Goal: Participate in discussion: Engage in conversation with other users on a specific topic

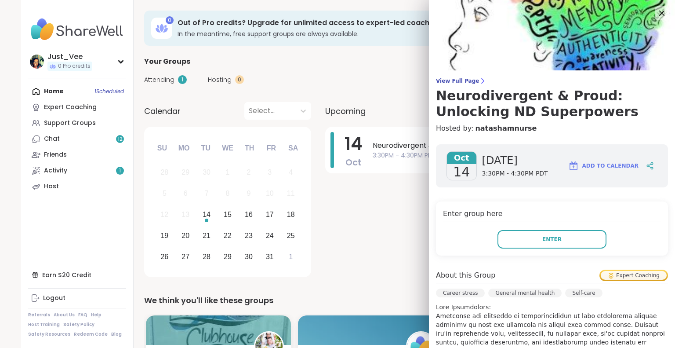
scroll to position [44, 0]
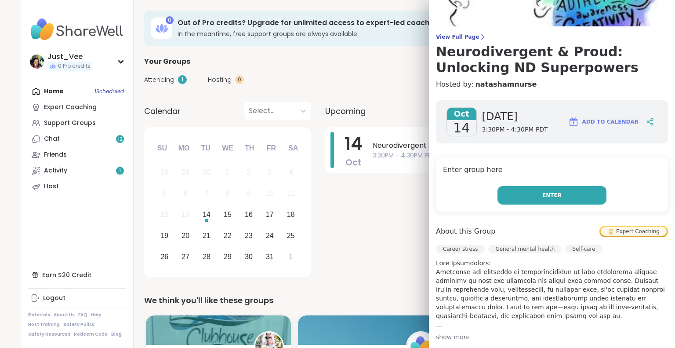
click at [533, 196] on button "Enter" at bounding box center [551, 195] width 109 height 18
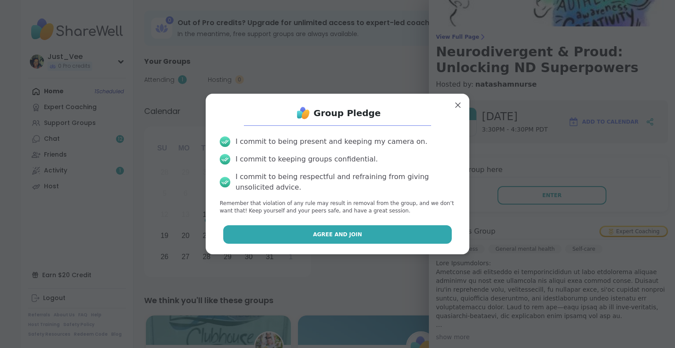
click at [348, 230] on span "Agree and Join" at bounding box center [337, 234] width 49 height 8
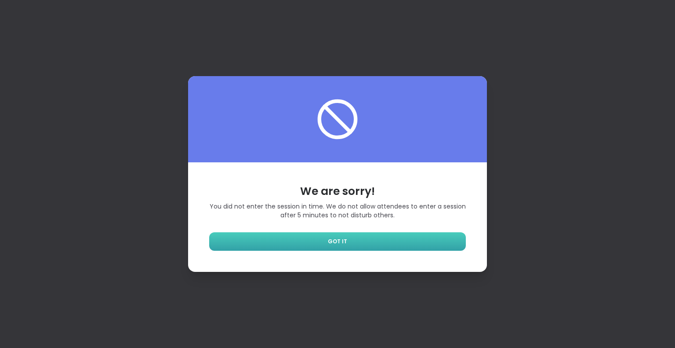
click at [414, 236] on link "GOT IT" at bounding box center [337, 241] width 257 height 18
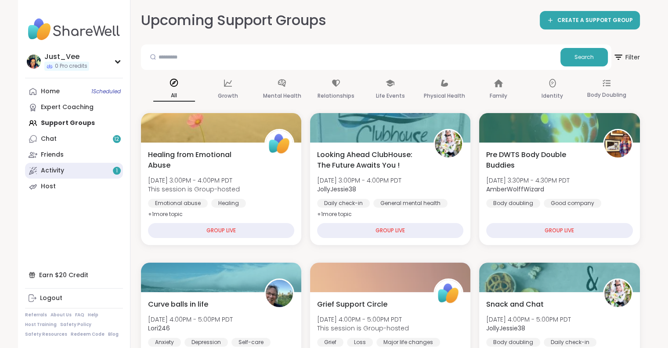
click at [58, 170] on div "Activity 1" at bounding box center [52, 170] width 23 height 9
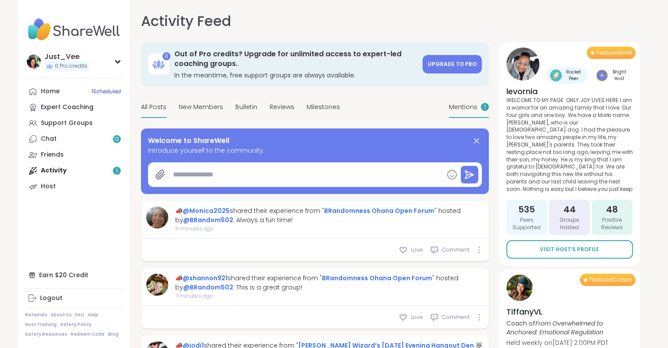
click at [466, 104] on span "Mentions" at bounding box center [463, 106] width 29 height 9
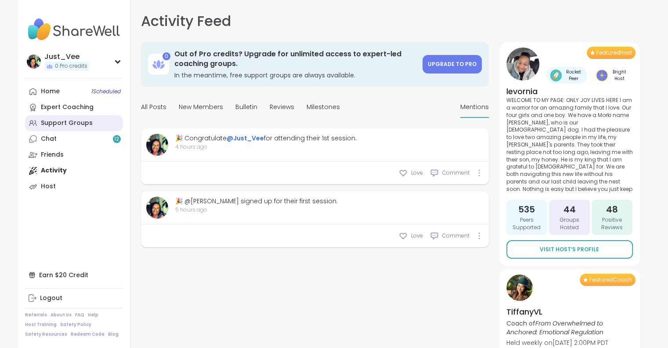
click at [64, 124] on div "Support Groups" at bounding box center [67, 123] width 52 height 9
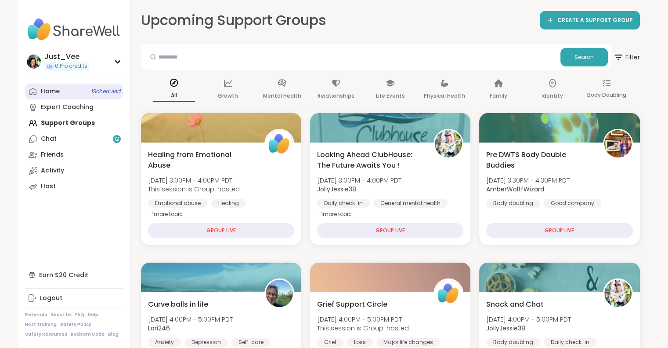
click at [43, 92] on div "Home 1 Scheduled" at bounding box center [50, 91] width 19 height 9
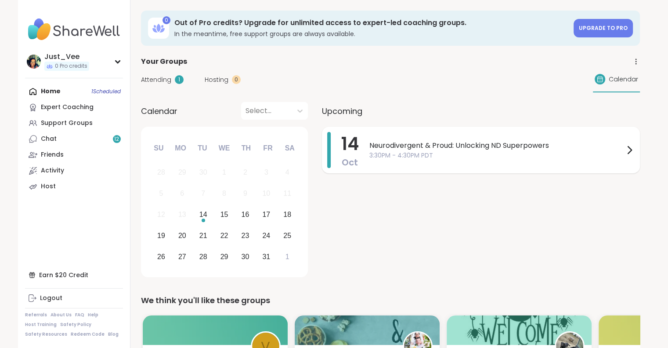
click at [512, 157] on span "3:30PM - 4:30PM PDT" at bounding box center [497, 155] width 255 height 9
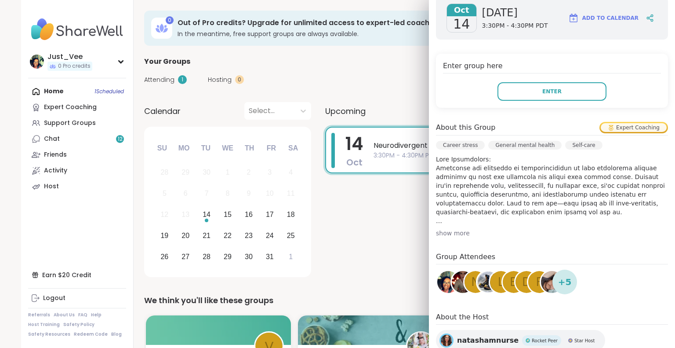
scroll to position [174, 0]
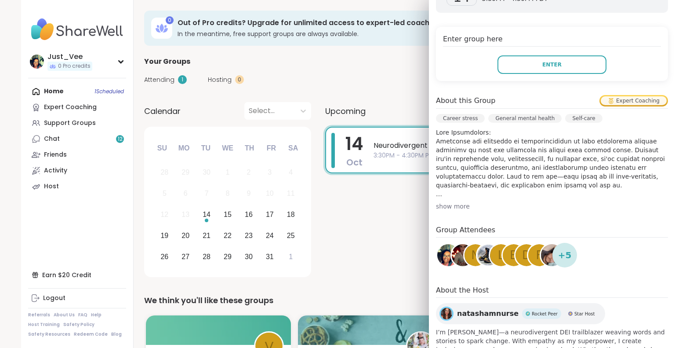
click at [453, 206] on div "show more" at bounding box center [552, 206] width 232 height 9
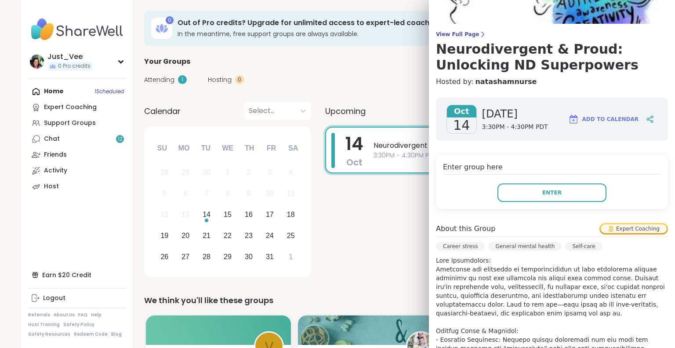
scroll to position [43, 0]
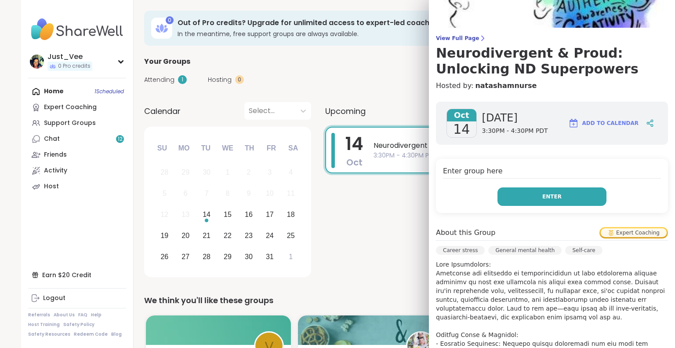
click at [543, 199] on span "Enter" at bounding box center [551, 196] width 19 height 8
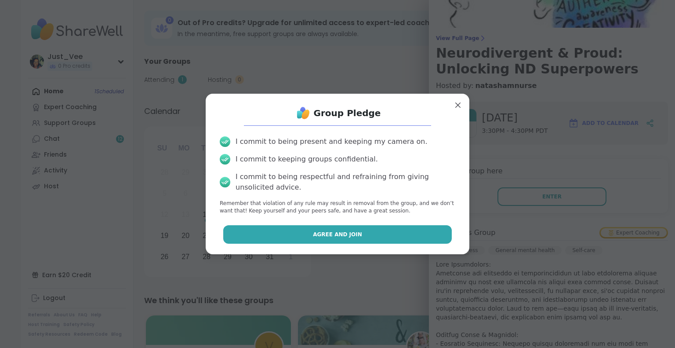
click at [346, 235] on span "Agree and Join" at bounding box center [337, 234] width 49 height 8
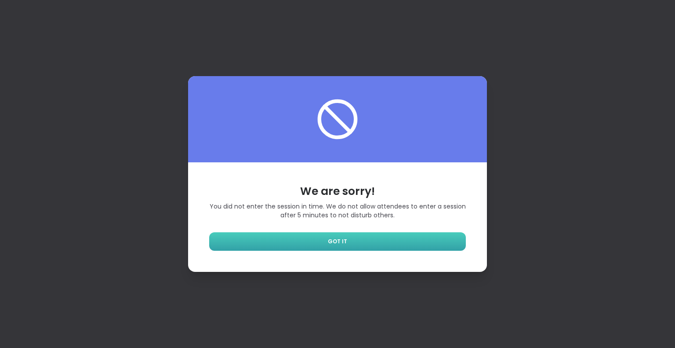
click at [361, 237] on link "GOT IT" at bounding box center [337, 241] width 257 height 18
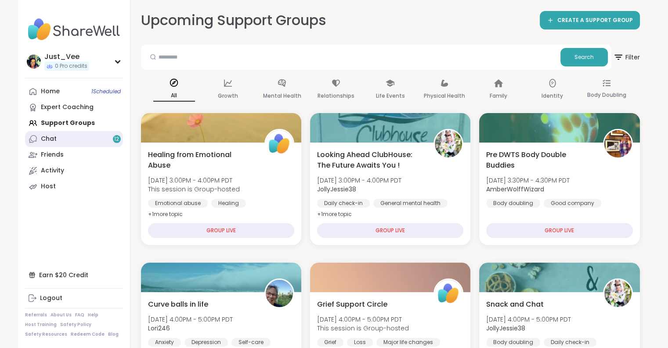
click at [84, 142] on link "Chat 12" at bounding box center [74, 139] width 98 height 16
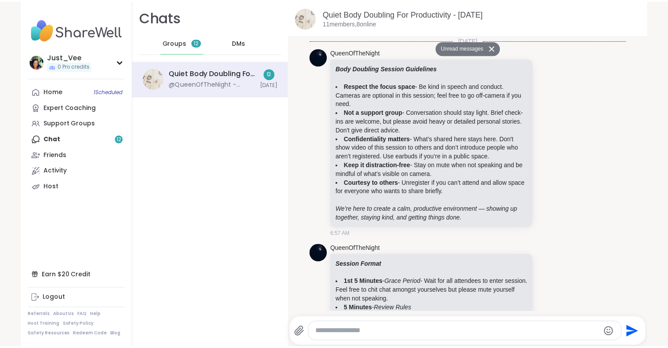
scroll to position [1555, 0]
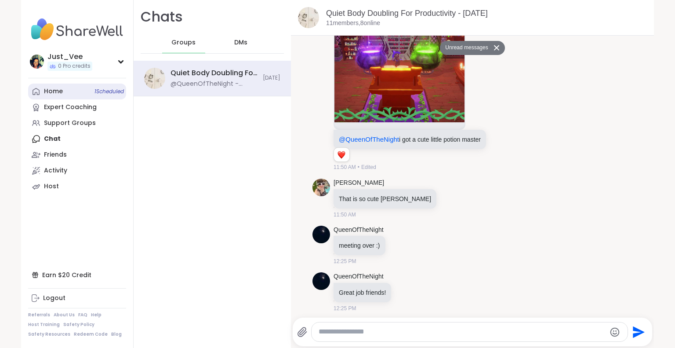
click at [51, 94] on div "Home 1 Scheduled" at bounding box center [53, 91] width 19 height 9
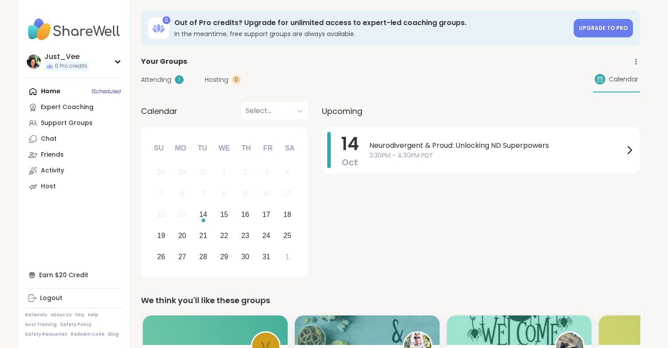
click at [611, 79] on span "Calendar" at bounding box center [623, 79] width 29 height 9
click at [605, 79] on div at bounding box center [600, 79] width 11 height 11
click at [631, 149] on icon at bounding box center [630, 149] width 4 height 7
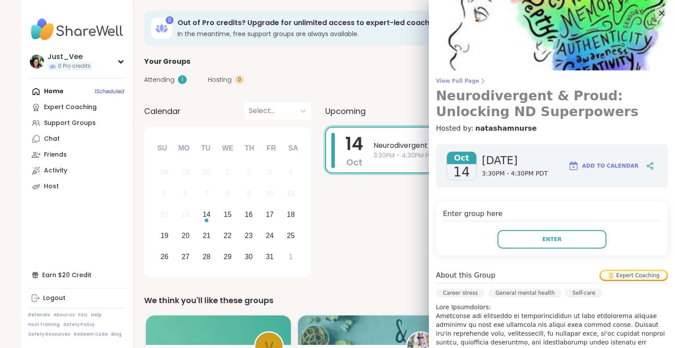
click at [443, 79] on span "View Full Page" at bounding box center [552, 80] width 232 height 7
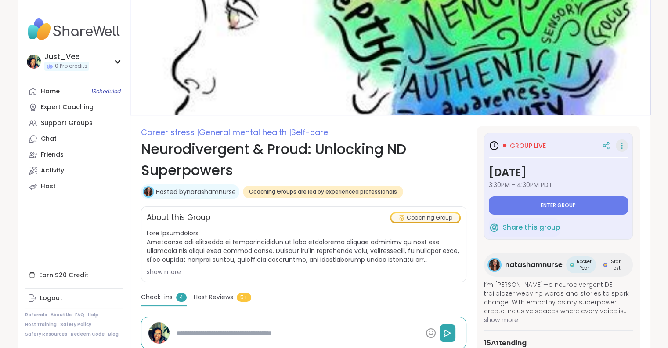
click at [622, 145] on icon at bounding box center [622, 145] width 1 height 1
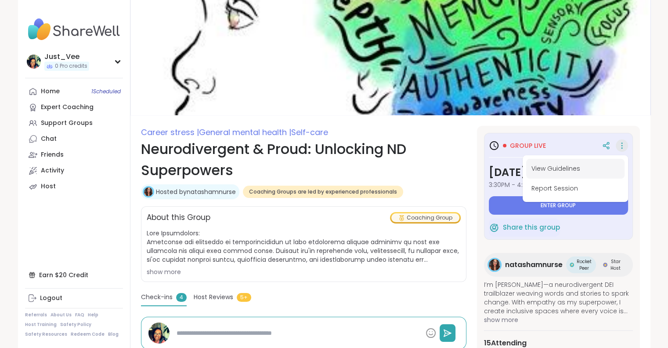
click at [597, 161] on button "View Guidelines" at bounding box center [575, 169] width 98 height 20
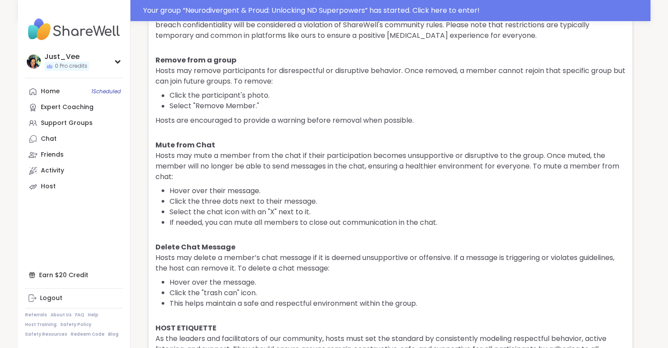
scroll to position [1526, 0]
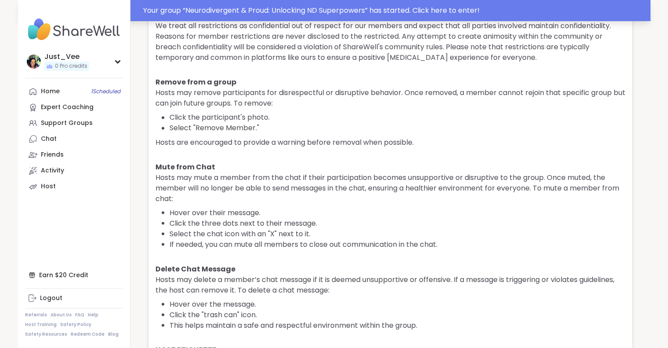
click at [430, 8] on div "Your group “ Neurodivergent & Proud: Unlocking ND Superpowers ” has started. Cl…" at bounding box center [394, 10] width 502 height 11
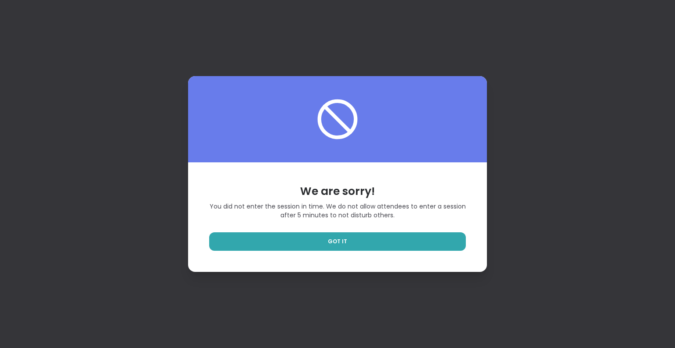
click at [405, 253] on div "We are sorry! You did not enter the session in time. We do not allow attendees …" at bounding box center [337, 216] width 299 height 109
click at [404, 240] on link "GOT IT" at bounding box center [337, 241] width 257 height 18
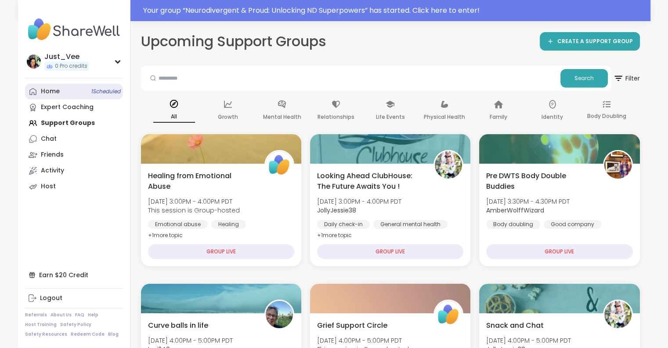
click at [71, 95] on link "Home 1 Scheduled" at bounding box center [74, 91] width 98 height 16
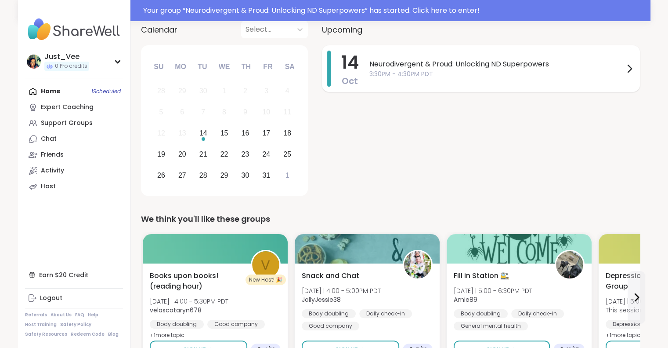
scroll to position [44, 0]
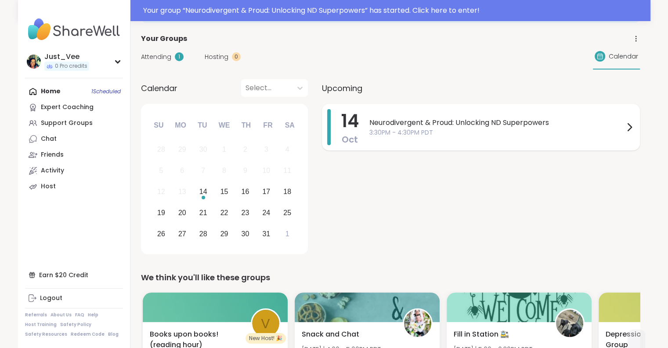
click at [547, 127] on span "Neurodivergent & Proud: Unlocking ND Superpowers" at bounding box center [497, 122] width 255 height 11
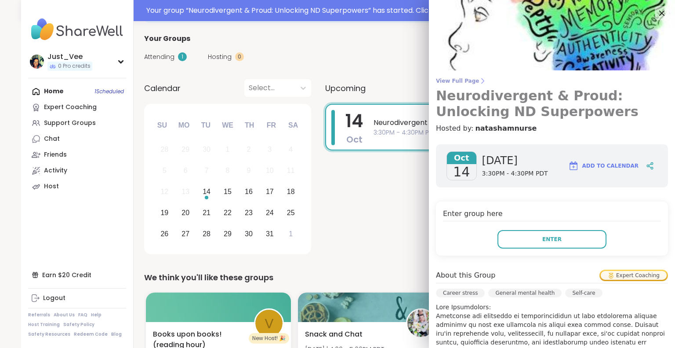
click at [455, 82] on span "View Full Page" at bounding box center [552, 80] width 232 height 7
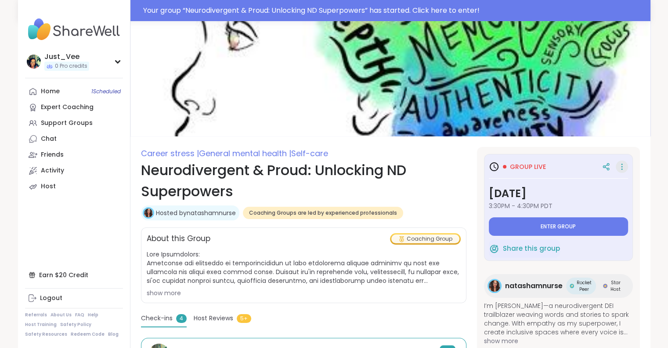
click at [622, 166] on icon at bounding box center [622, 166] width 1 height 1
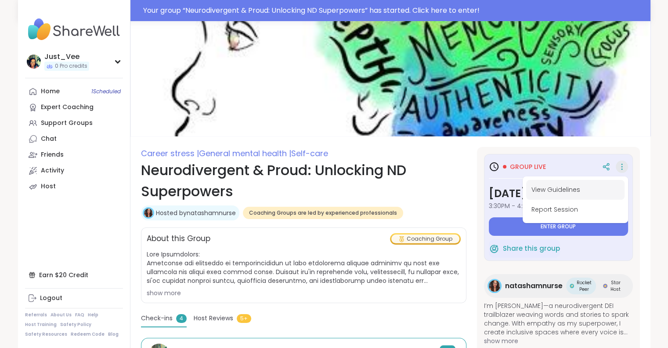
click at [575, 188] on button "View Guidelines" at bounding box center [575, 190] width 98 height 20
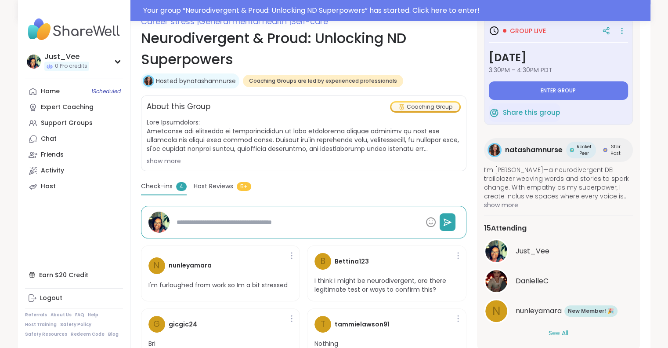
scroll to position [5, 0]
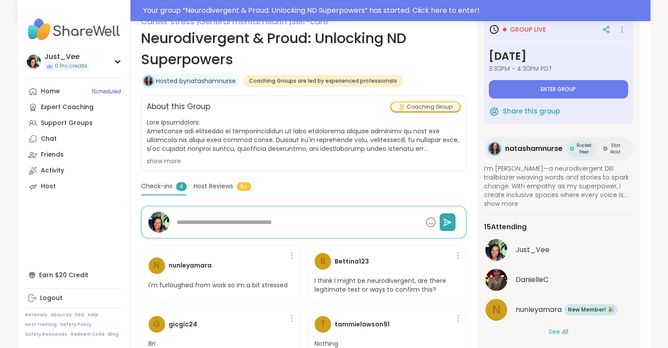
click at [543, 247] on span "Just_Vee" at bounding box center [533, 249] width 34 height 11
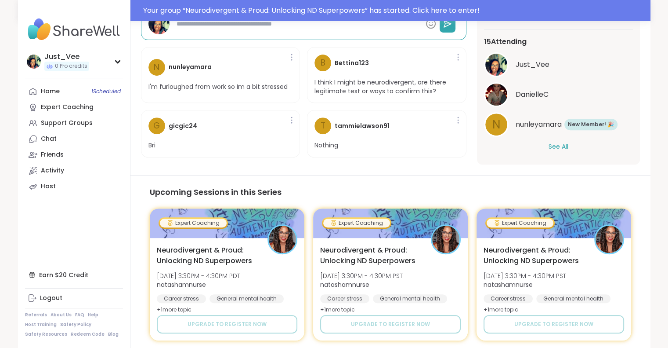
scroll to position [352, 0]
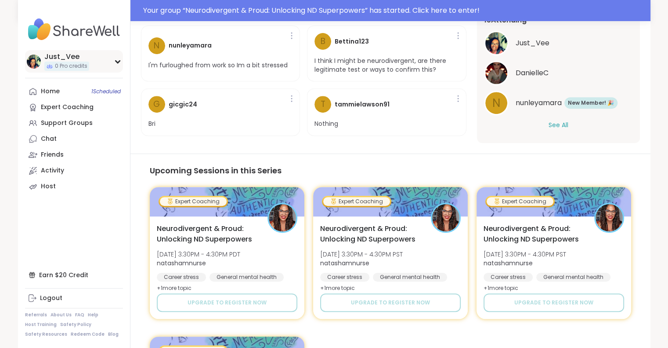
click at [58, 65] on span "0 Pro credits" at bounding box center [71, 65] width 33 height 7
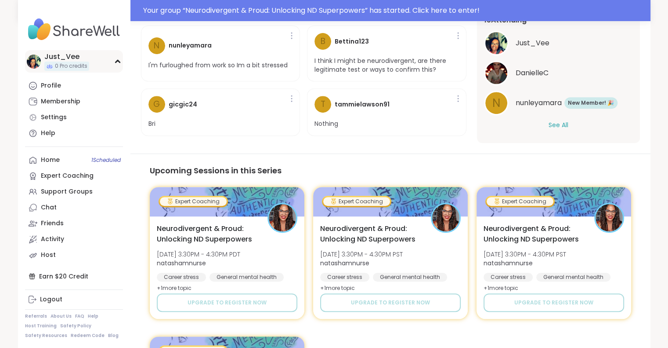
click at [58, 66] on span "0 Pro credits" at bounding box center [71, 65] width 33 height 7
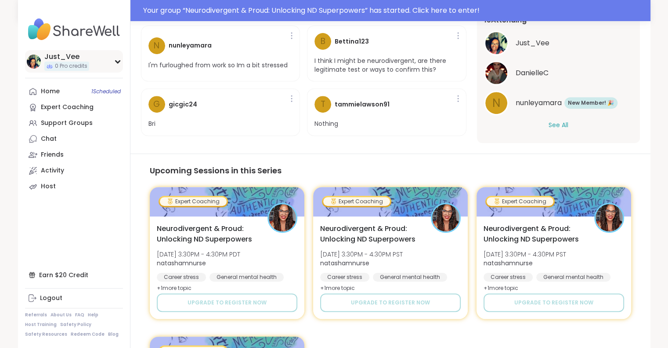
click at [58, 66] on span "0 Pro credits" at bounding box center [71, 65] width 33 height 7
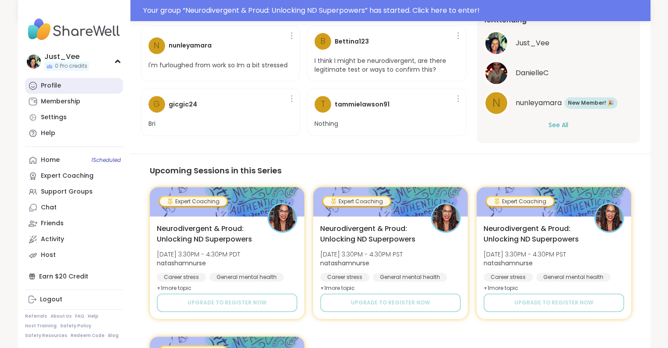
click at [43, 86] on div "Profile" at bounding box center [51, 85] width 20 height 9
type textarea "*"
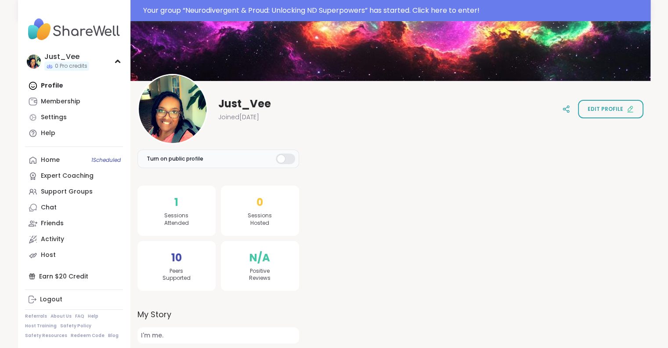
scroll to position [54, 0]
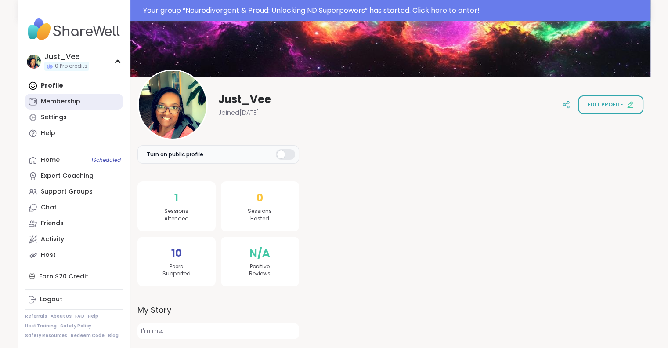
click at [51, 102] on div "Membership" at bounding box center [61, 101] width 40 height 9
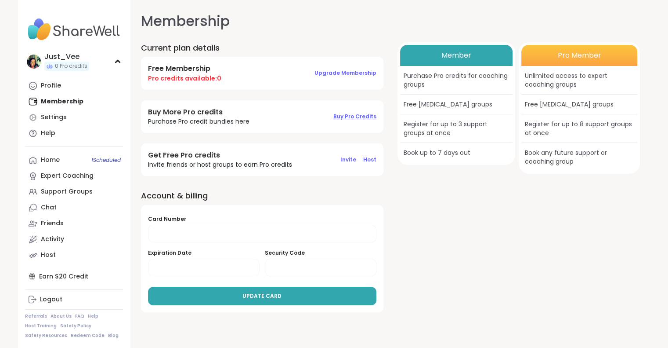
click at [352, 116] on span "Buy Pro Credits" at bounding box center [355, 115] width 43 height 7
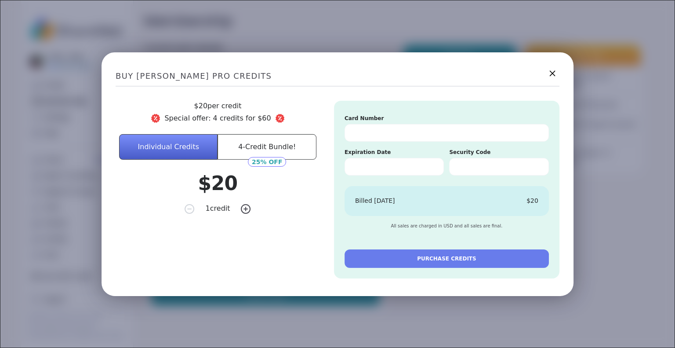
click at [548, 74] on icon at bounding box center [552, 73] width 11 height 11
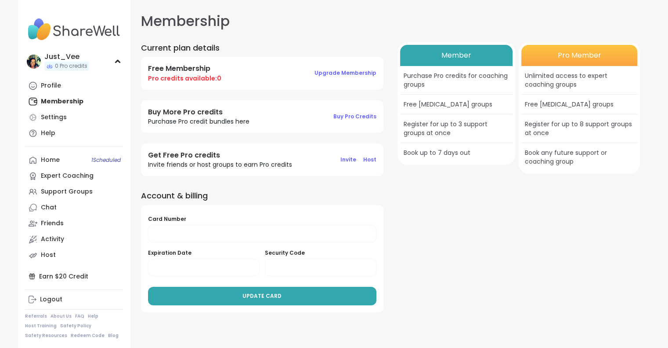
scroll to position [1, 0]
click at [78, 316] on link "FAQ" at bounding box center [79, 315] width 9 height 6
